Goal: Transaction & Acquisition: Purchase product/service

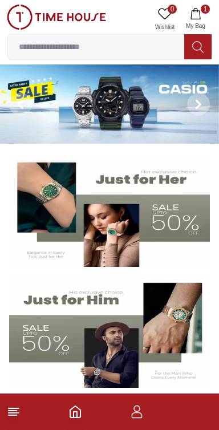
click at [203, 13] on button "1 My Bag" at bounding box center [195, 19] width 33 height 29
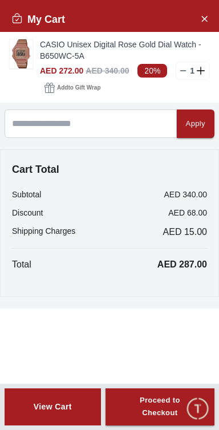
click at [69, 409] on div "View Cart" at bounding box center [53, 406] width 38 height 11
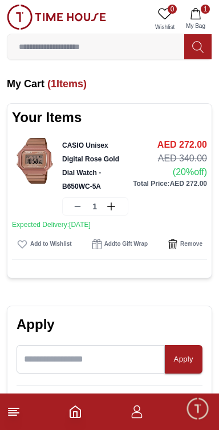
click at [15, 413] on line at bounding box center [14, 413] width 10 height 0
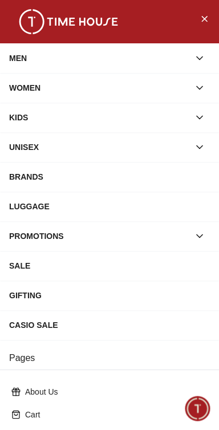
click at [23, 63] on div "MEN" at bounding box center [99, 58] width 180 height 21
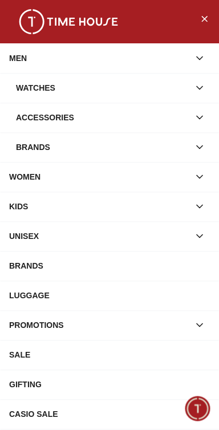
click at [34, 87] on div "Watches" at bounding box center [103, 88] width 174 height 21
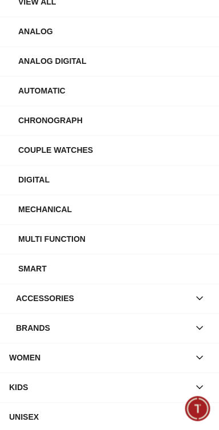
scroll to position [118, 0]
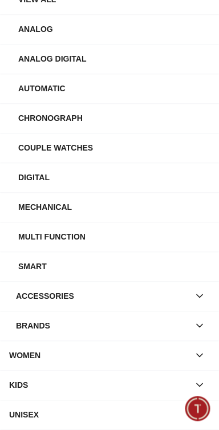
click at [135, 316] on div "Brands" at bounding box center [103, 326] width 174 height 21
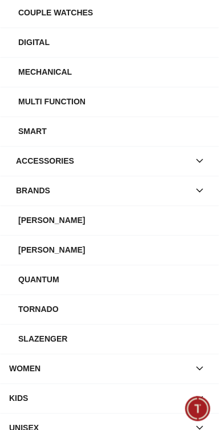
scroll to position [261, 0]
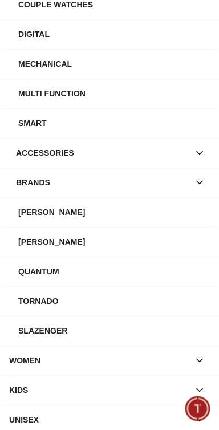
click at [159, 291] on div "Tornado" at bounding box center [114, 301] width 192 height 21
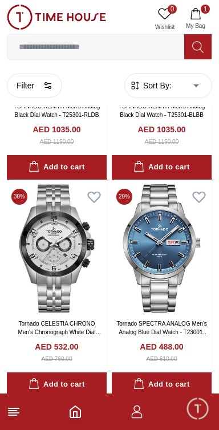
scroll to position [906, 0]
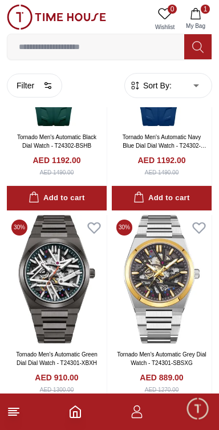
scroll to position [3027, 0]
